Goal: Find specific page/section: Find specific page/section

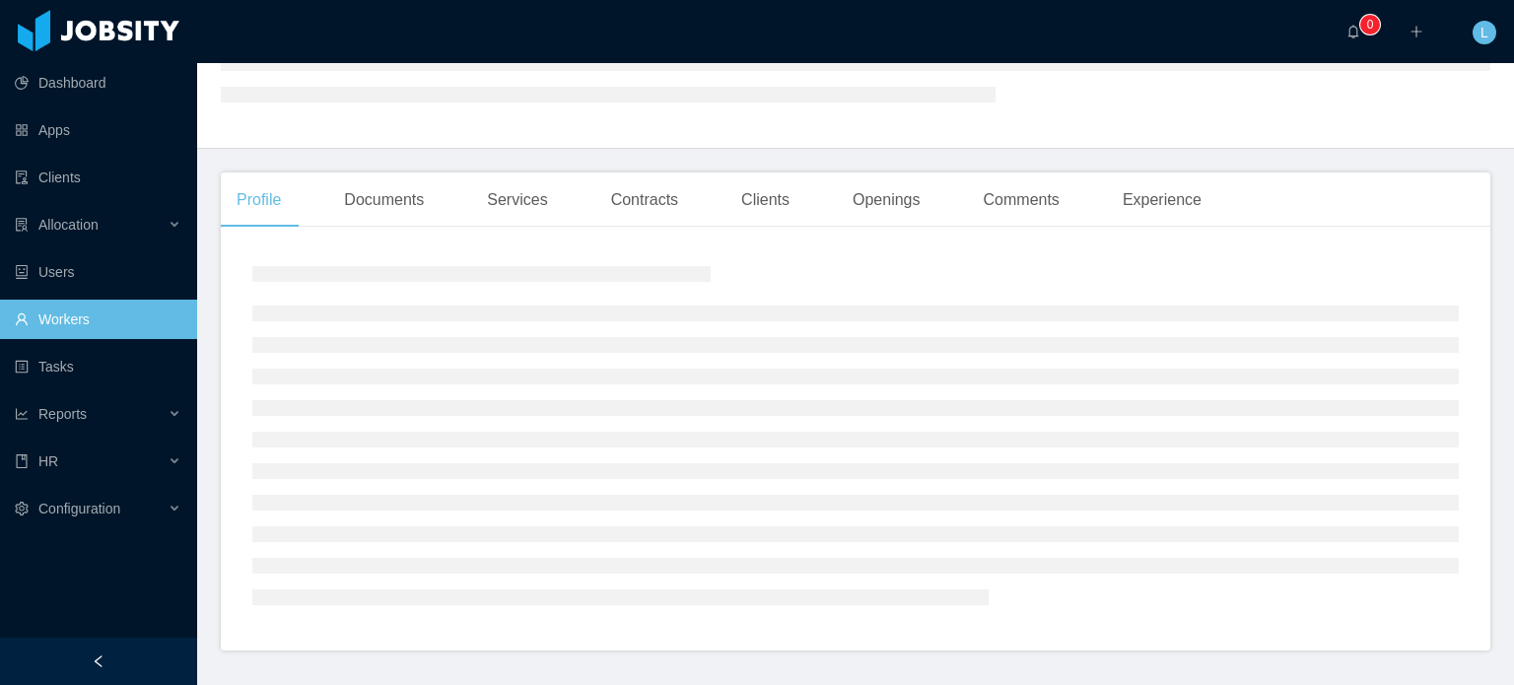
scroll to position [296, 0]
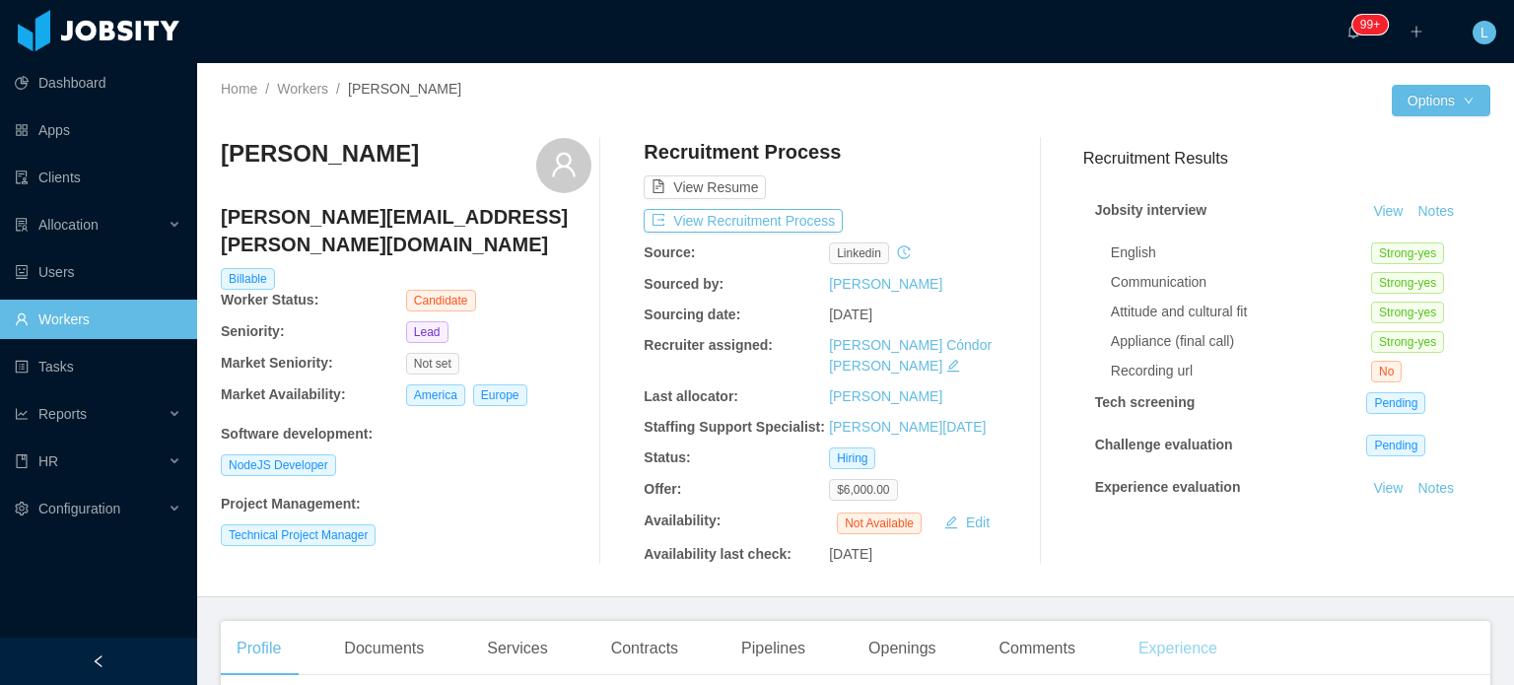
click at [1198, 634] on div "Experience" at bounding box center [1178, 648] width 110 height 55
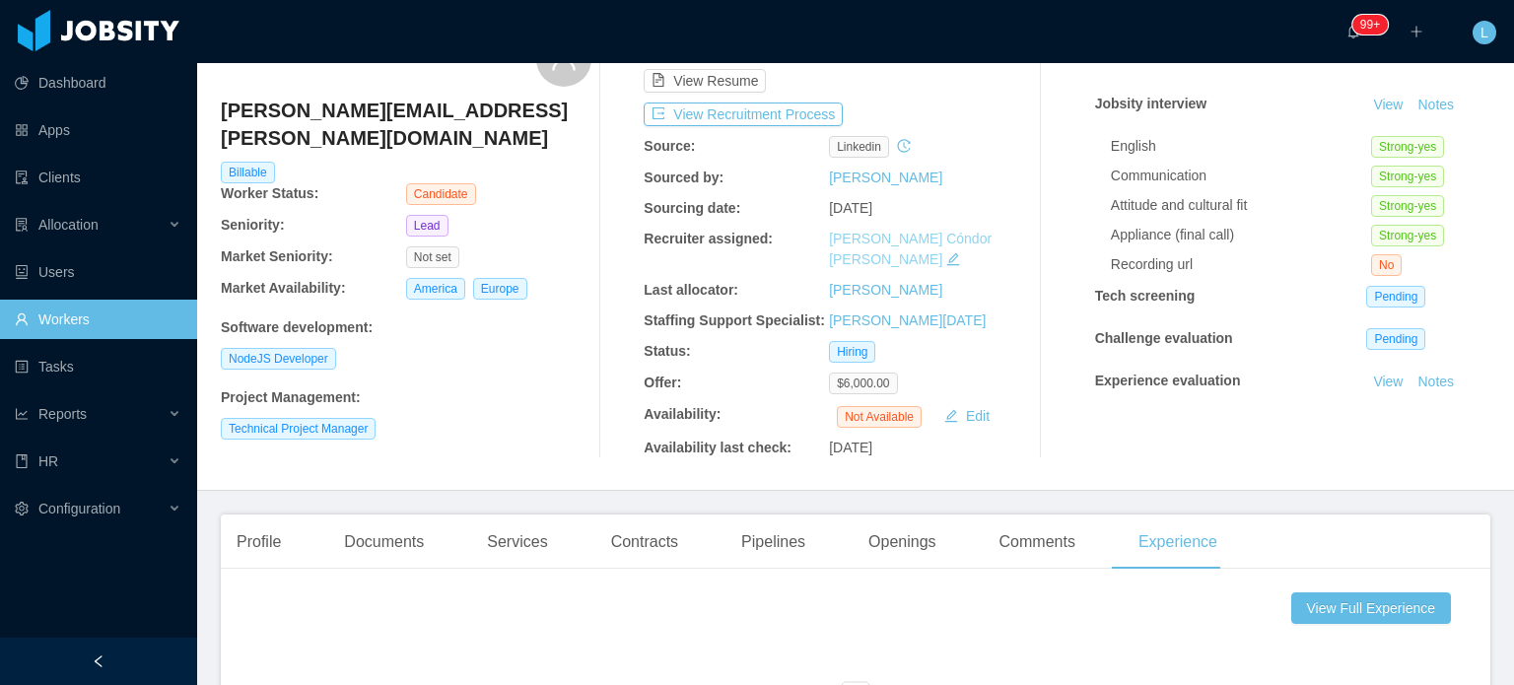
scroll to position [99, 0]
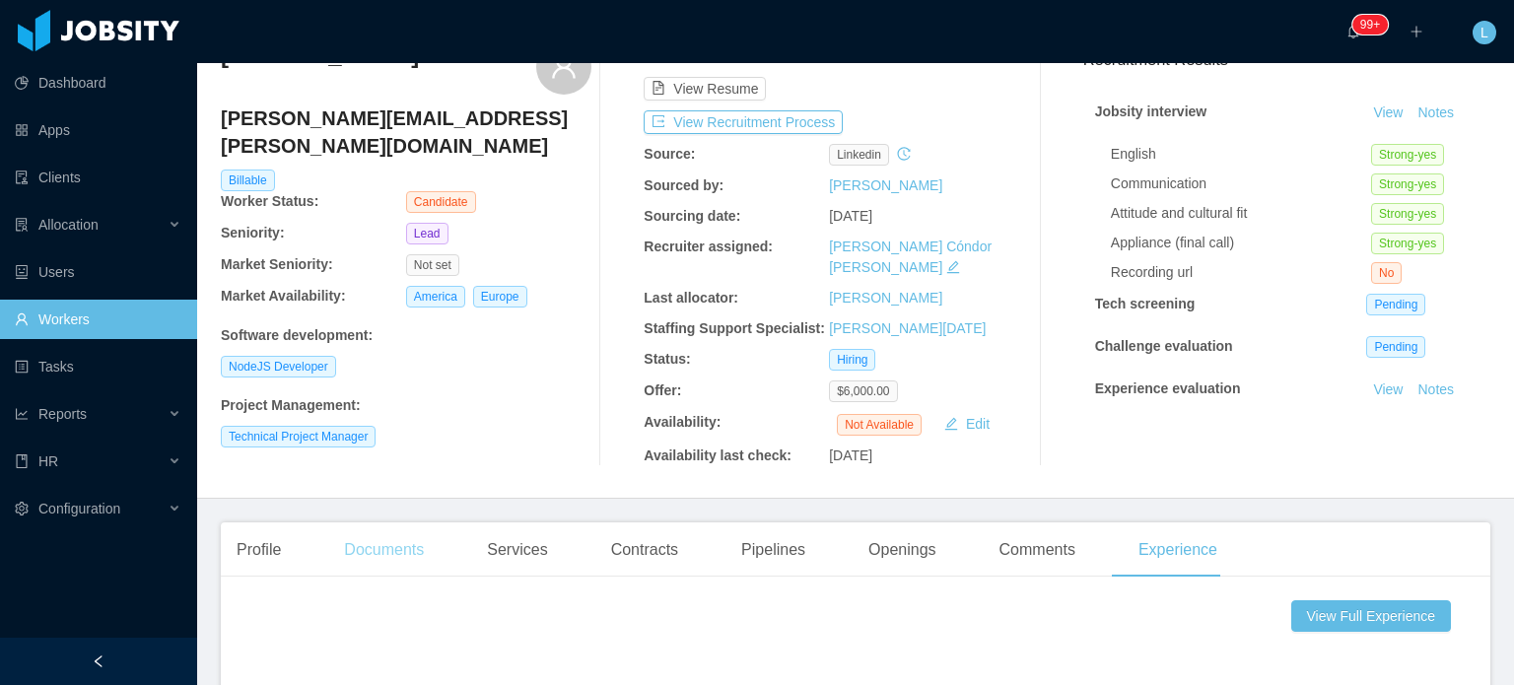
click at [351, 523] on div "Documents" at bounding box center [383, 550] width 111 height 55
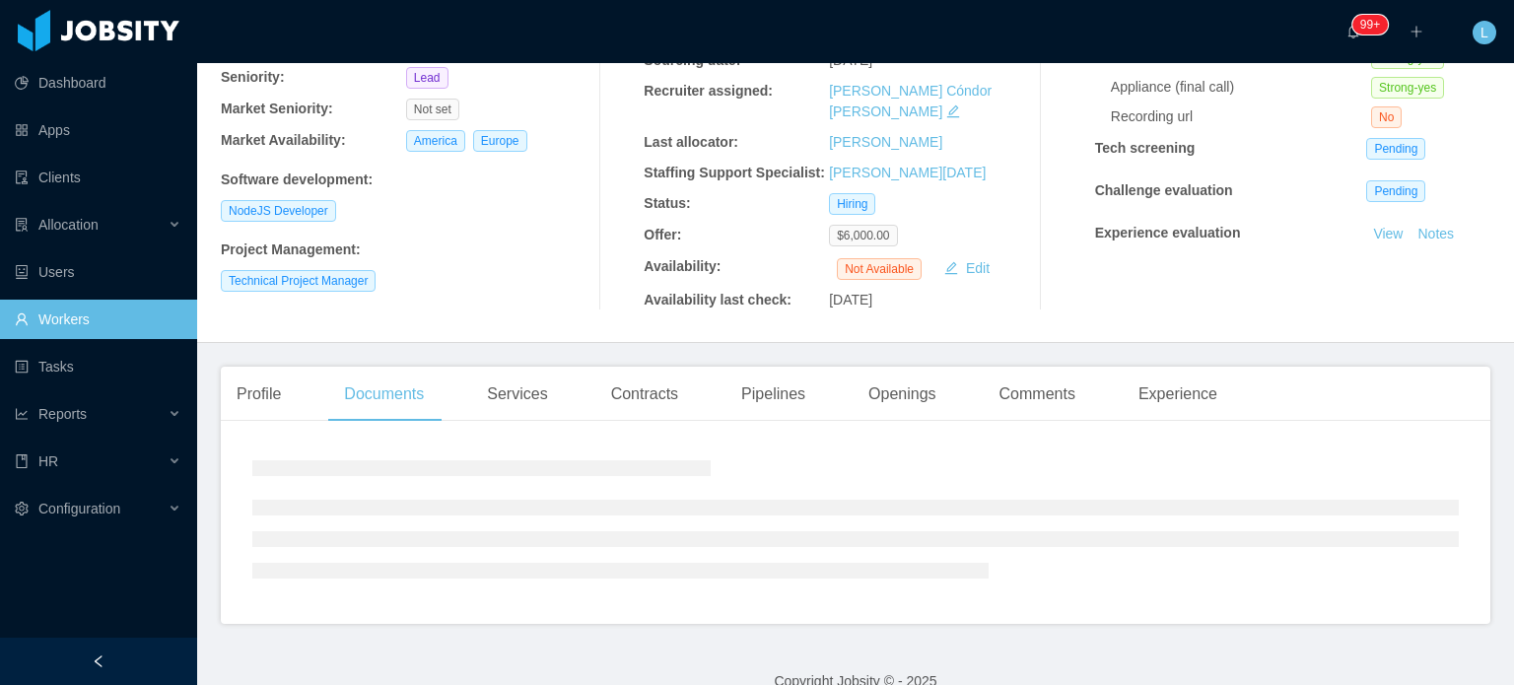
scroll to position [264, 0]
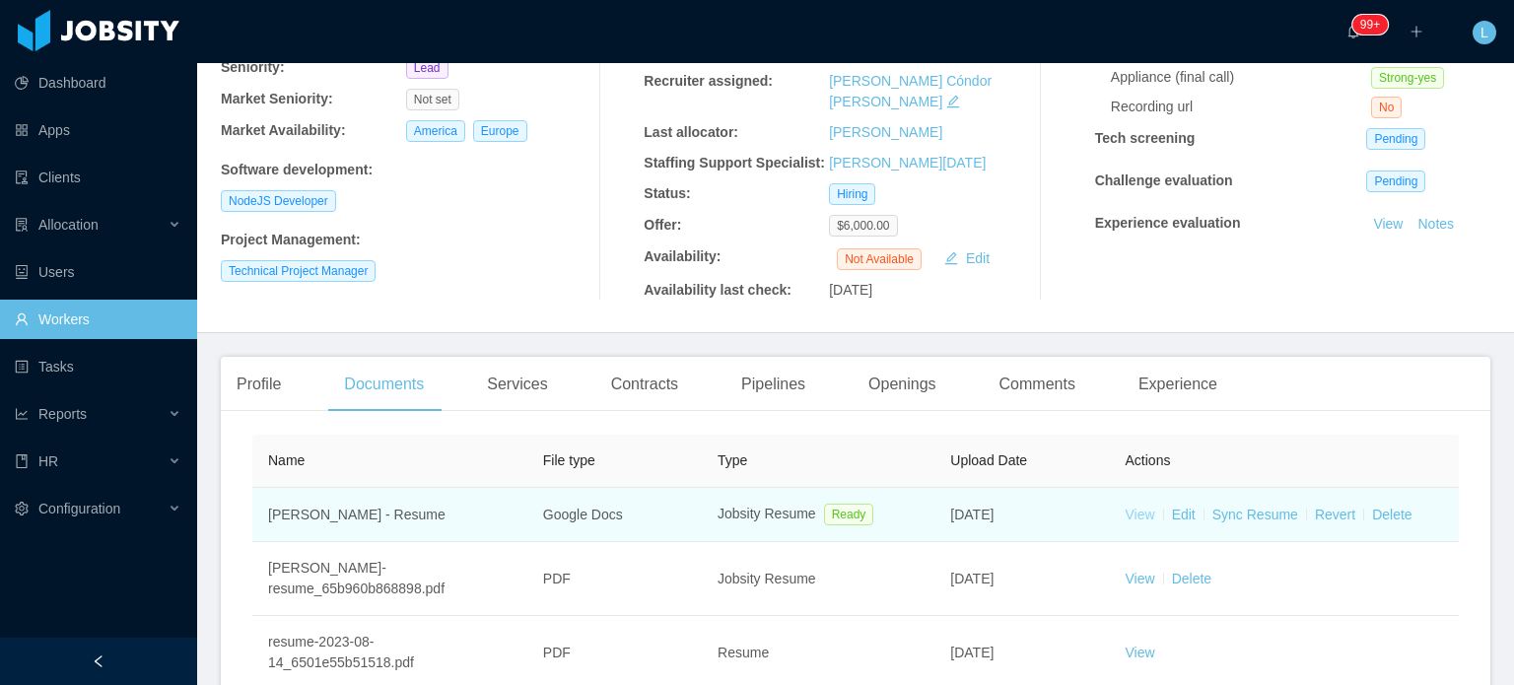
click at [1126, 507] on link "View" at bounding box center [1141, 515] width 30 height 16
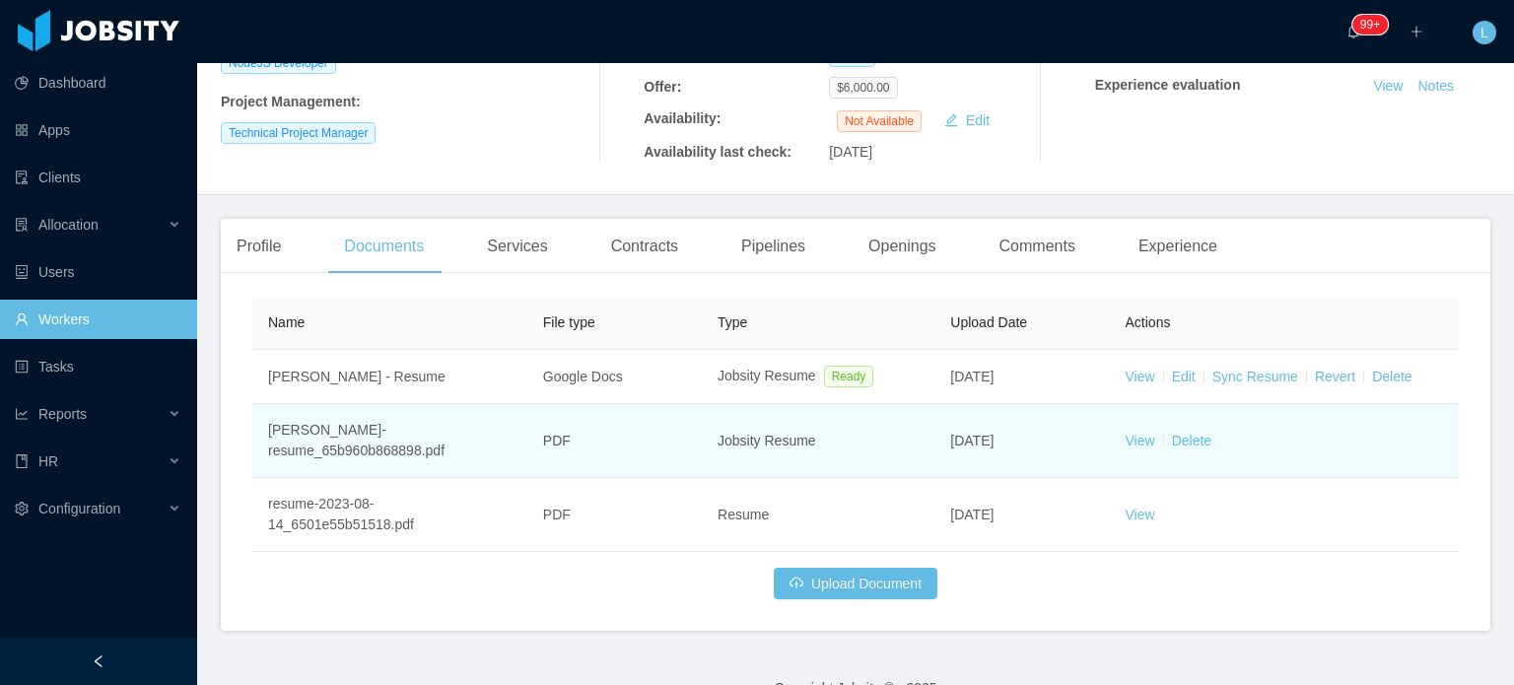
scroll to position [419, 0]
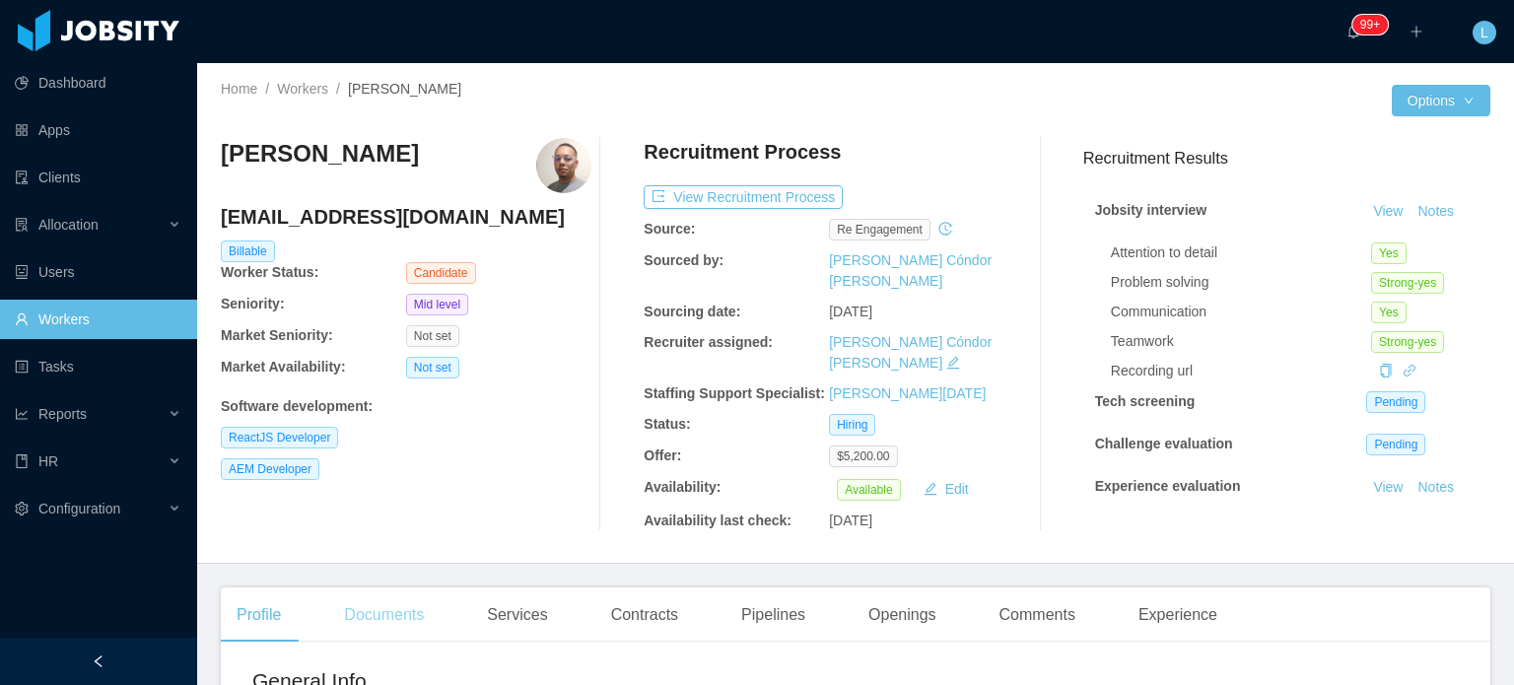
click at [411, 602] on div "Documents" at bounding box center [383, 615] width 111 height 55
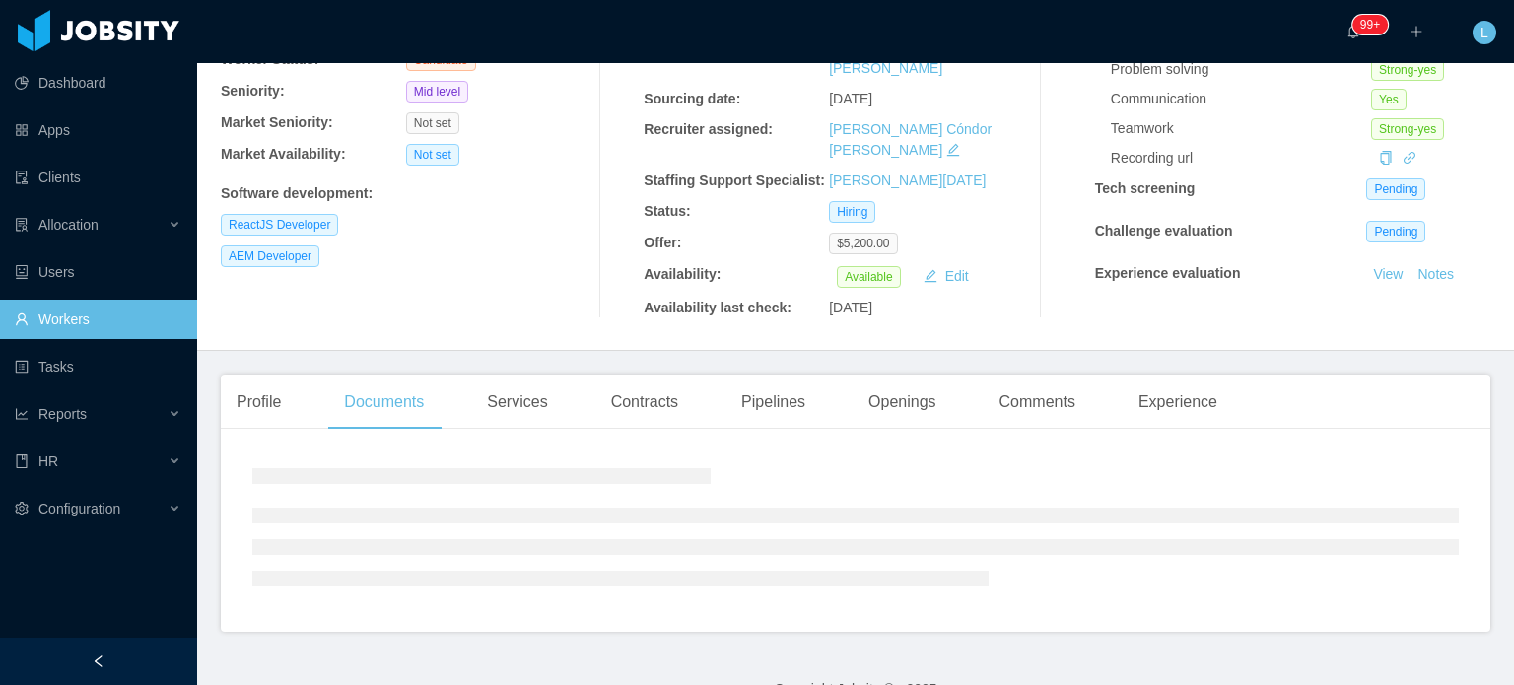
scroll to position [243, 0]
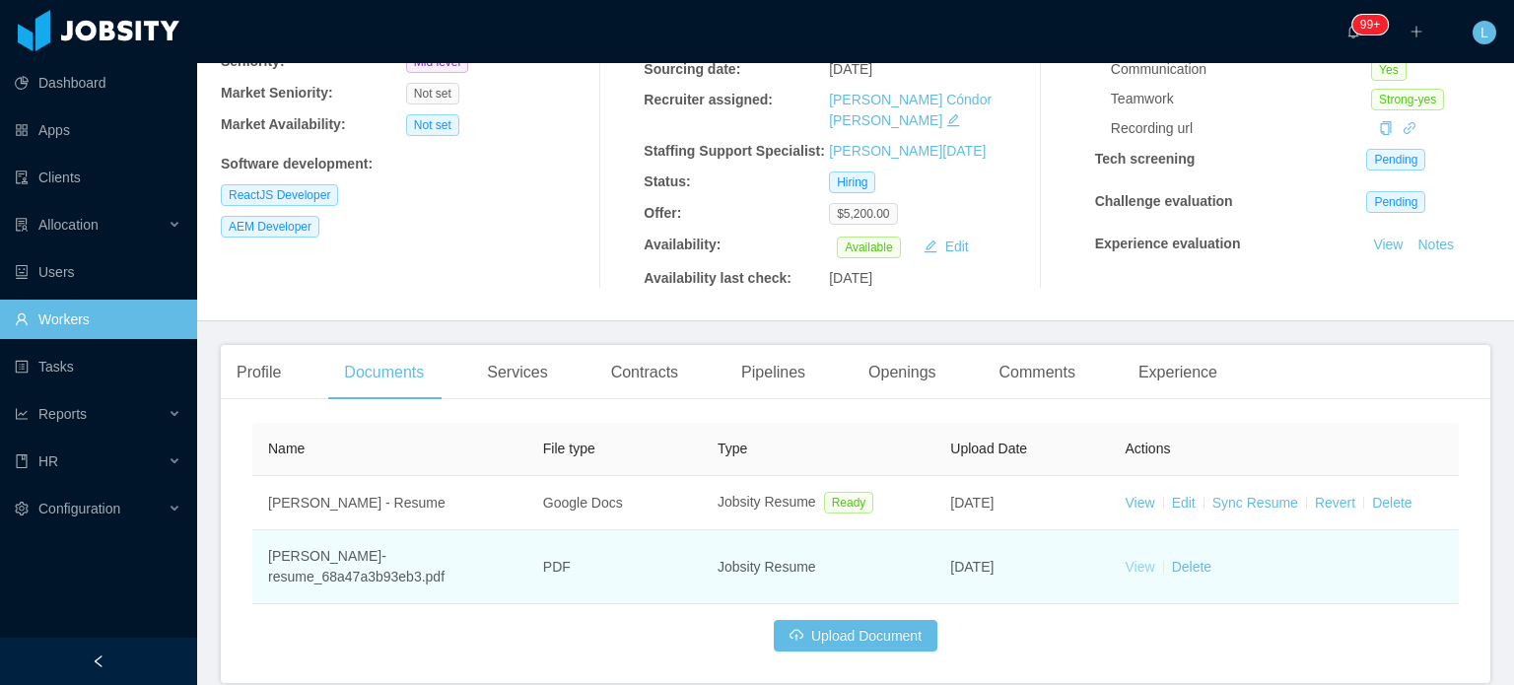
click at [1127, 559] on link "View" at bounding box center [1141, 567] width 30 height 16
